Goal: Information Seeking & Learning: Learn about a topic

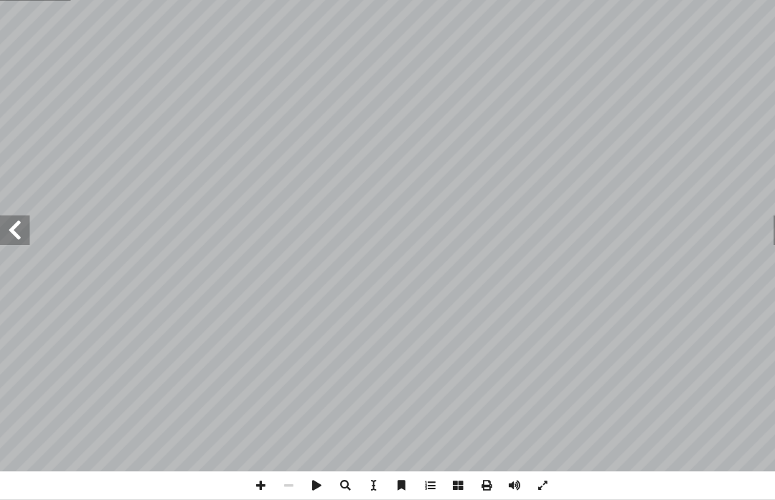
scroll to position [18, 0]
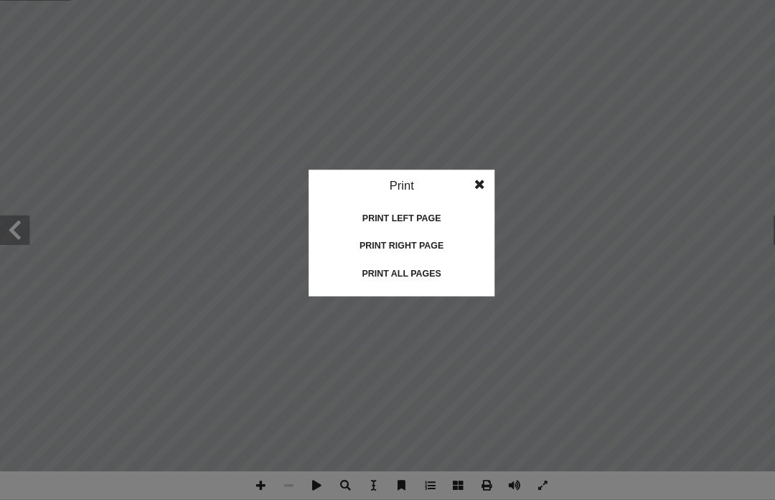
click at [339, 243] on div "Print right page" at bounding box center [388, 254] width 144 height 23
click at [358, 270] on div "Print all pages" at bounding box center [388, 281] width 144 height 23
